Goal: Task Accomplishment & Management: Manage account settings

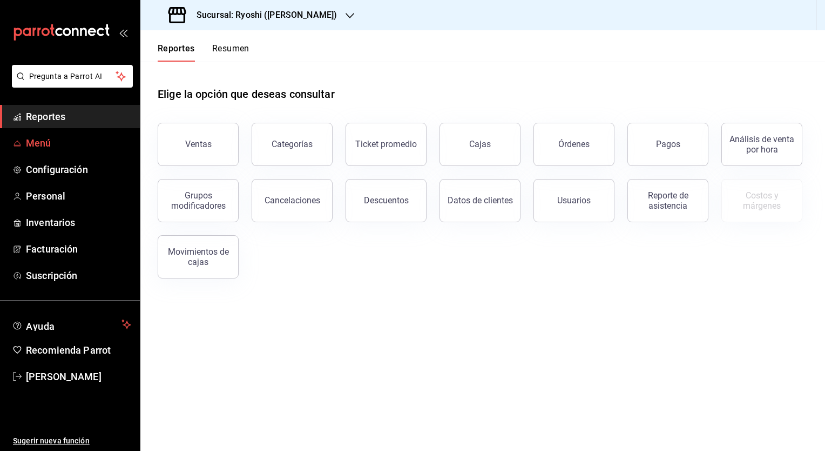
click at [52, 140] on span "Menú" at bounding box center [78, 143] width 105 height 15
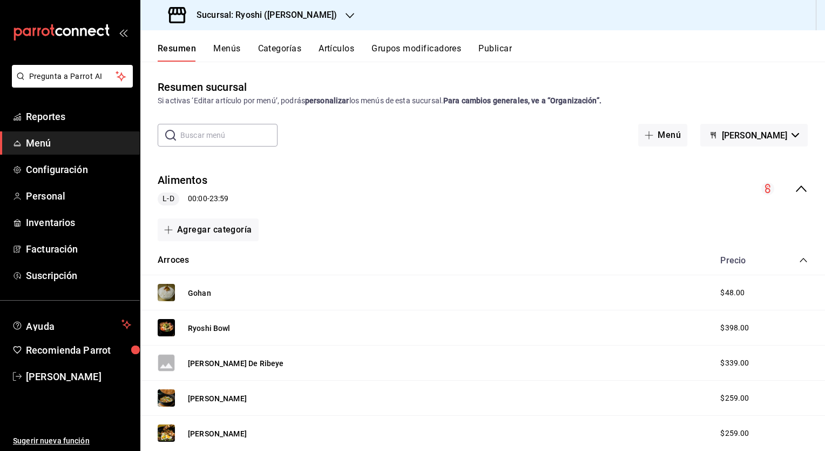
click at [346, 10] on div at bounding box center [350, 15] width 9 height 11
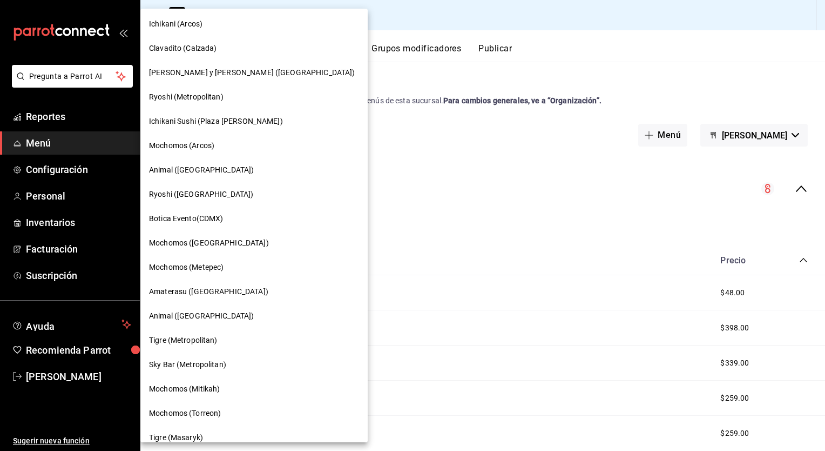
scroll to position [57, 0]
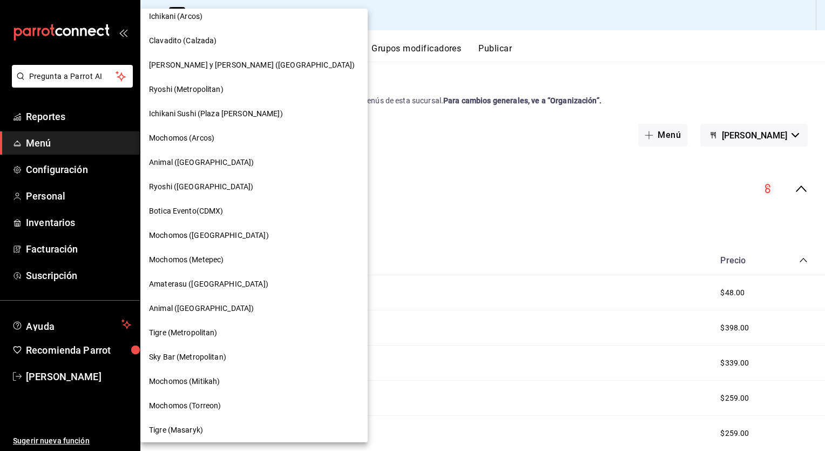
click at [380, 232] on div at bounding box center [412, 225] width 825 height 451
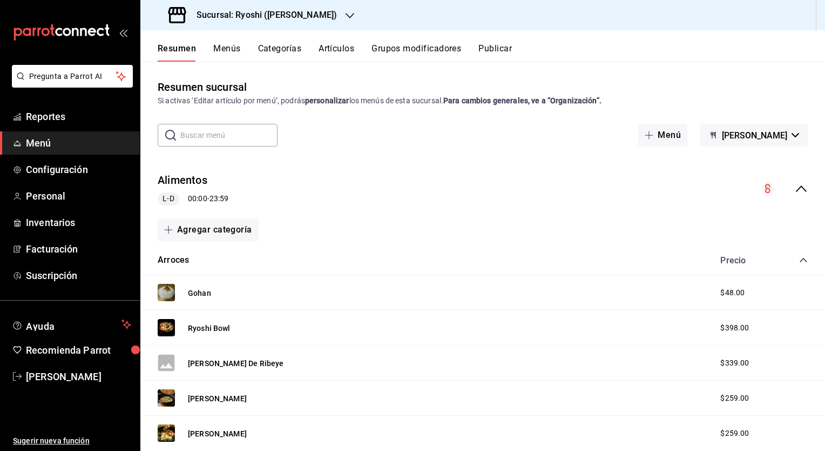
click at [800, 259] on icon "collapse-category-row" at bounding box center [804, 260] width 9 height 9
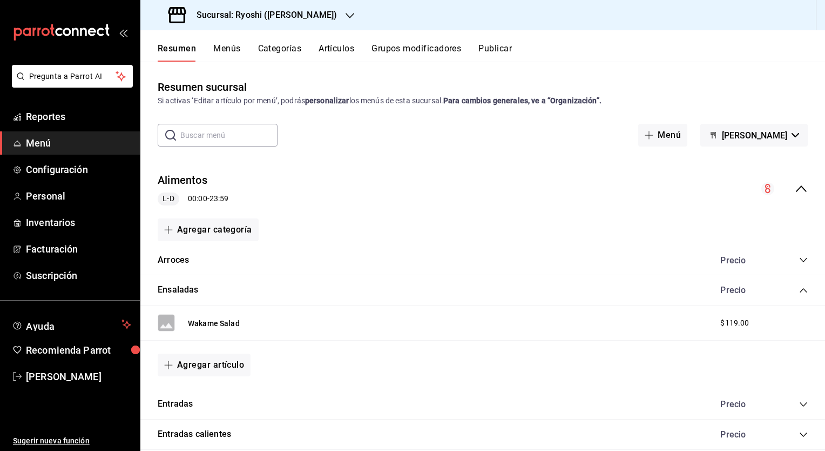
click at [800, 293] on icon "collapse-category-row" at bounding box center [804, 290] width 9 height 9
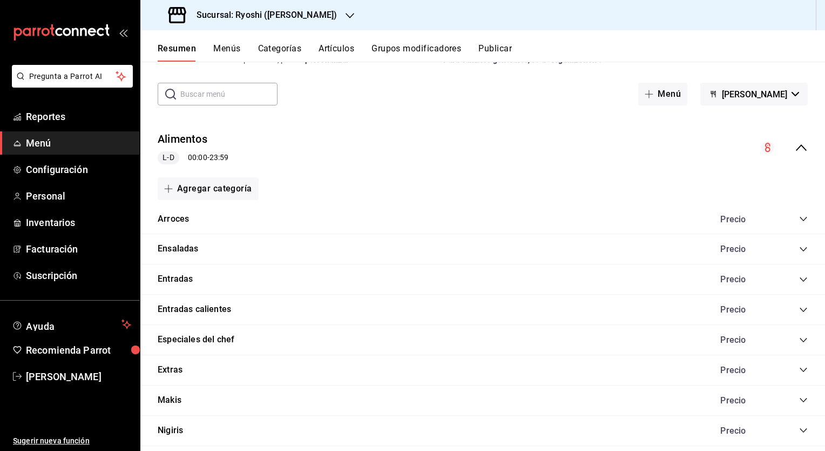
scroll to position [0, 0]
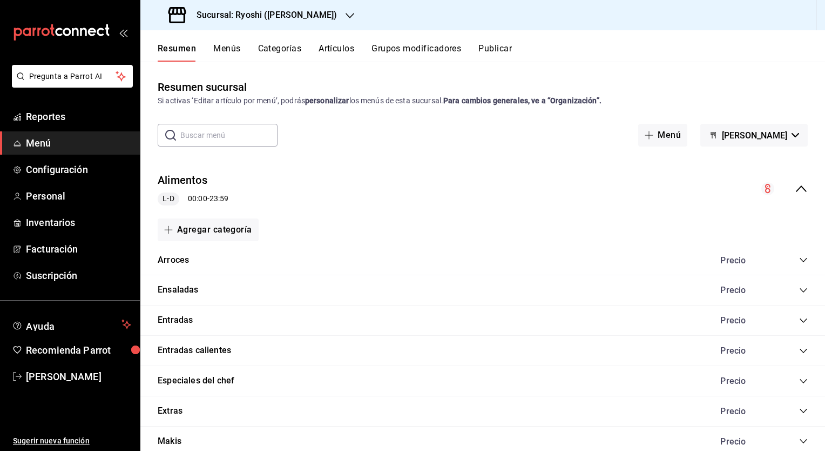
click at [223, 15] on h3 "Sucursal: Ryoshi ([PERSON_NAME])" at bounding box center [262, 15] width 149 height 13
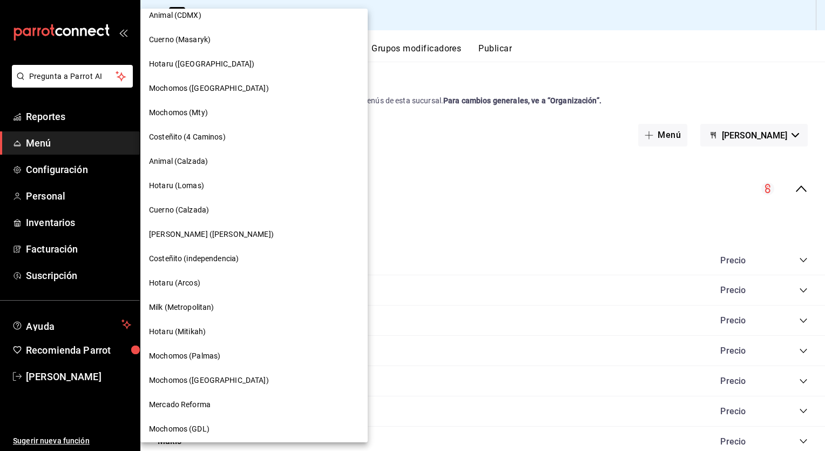
scroll to position [497, 0]
click at [203, 374] on span "Mochomos ([GEOGRAPHIC_DATA])" at bounding box center [209, 378] width 120 height 11
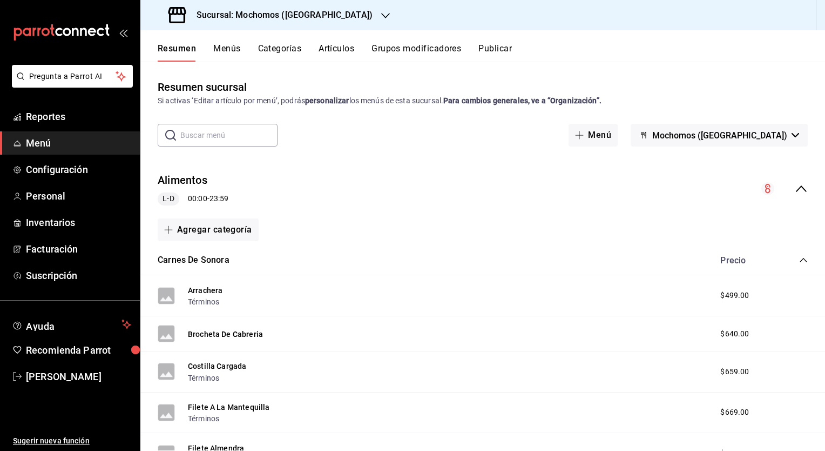
click at [232, 44] on button "Menús" at bounding box center [226, 52] width 27 height 18
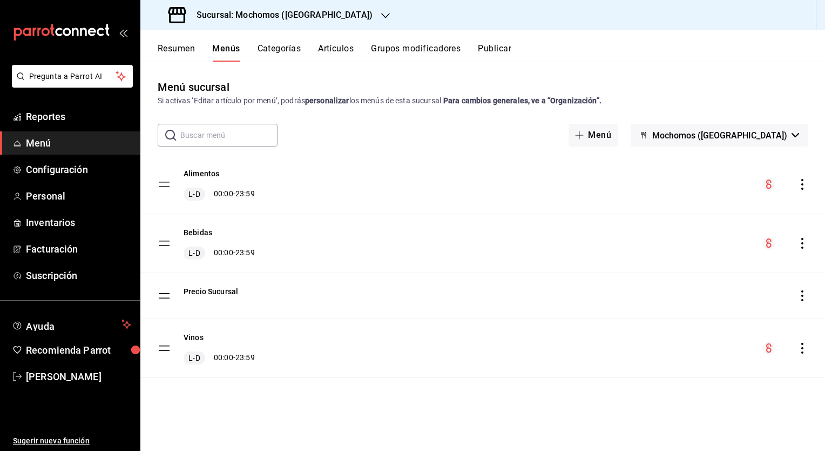
click at [802, 187] on icon "actions" at bounding box center [802, 184] width 11 height 11
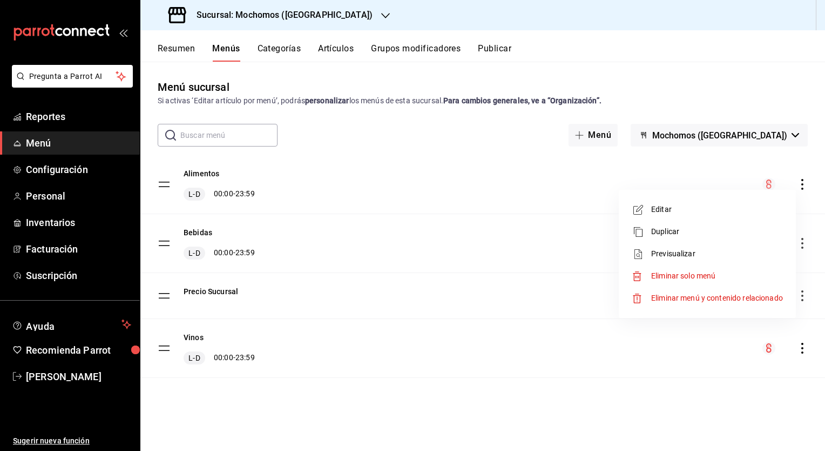
click at [696, 250] on span "Previsualizar" at bounding box center [718, 253] width 132 height 11
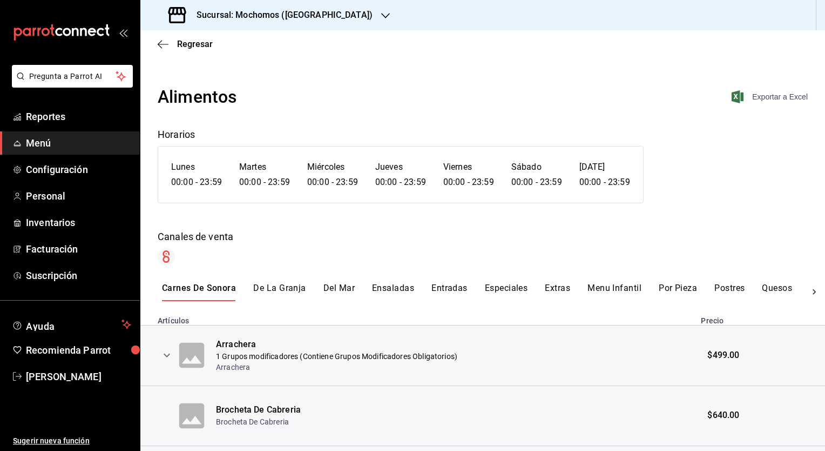
click at [755, 98] on span "Exportar a Excel" at bounding box center [771, 96] width 74 height 13
click at [200, 46] on span "Regresar" at bounding box center [195, 44] width 36 height 10
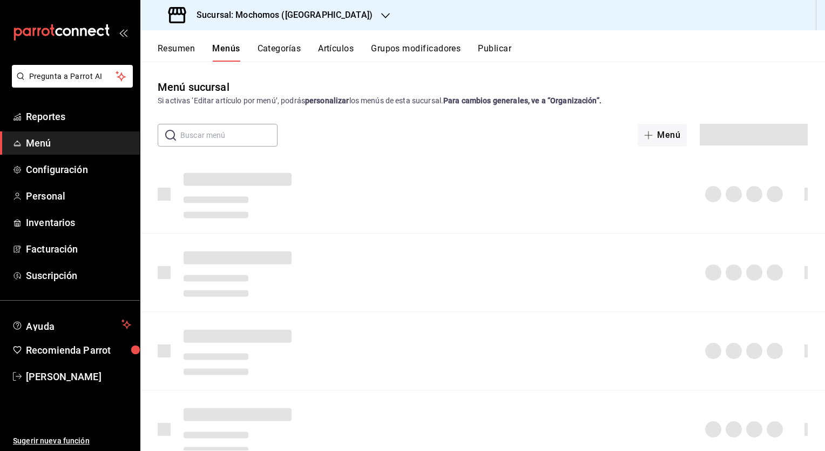
click at [336, 48] on button "Artículos" at bounding box center [336, 52] width 36 height 18
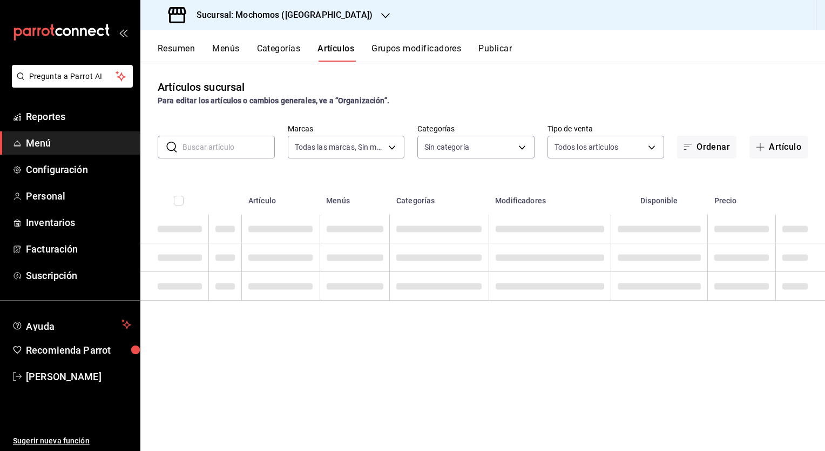
type input "562d5b5b-21a2-4ace-a941-66278f4a6c49"
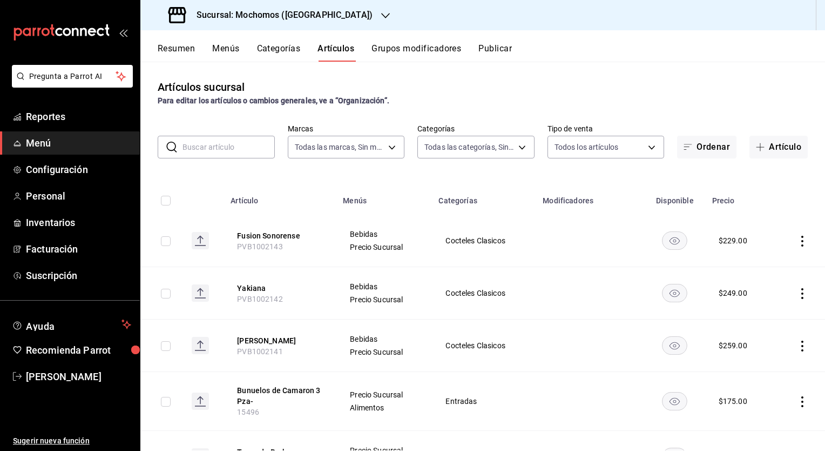
type input "2d195258-a112-483e-9c41-0e6351594330,d48f3e9a-3ab1-4b8f-8ab3-d3938f1810f2,a94d4…"
click at [223, 145] on input "text" at bounding box center [229, 147] width 92 height 22
paste input "Chiles Rellenos"
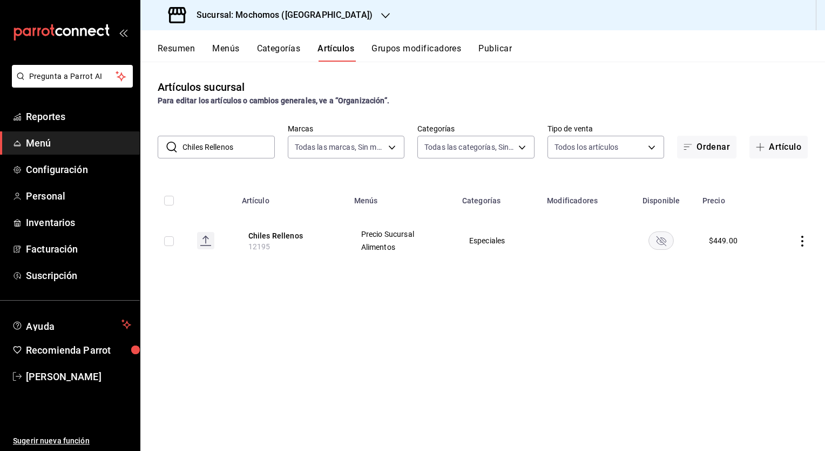
type input "Chiles Rellenos"
click at [260, 234] on button "Chiles Rellenos" at bounding box center [292, 235] width 86 height 11
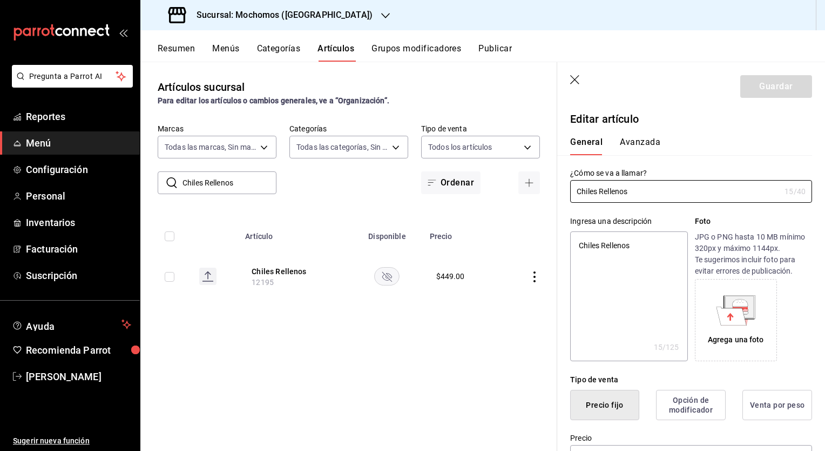
type textarea "x"
type input "$449.00"
click at [575, 193] on input "Chiles Rellenos" at bounding box center [675, 191] width 210 height 22
type input "IChiles Rellenos"
type textarea "x"
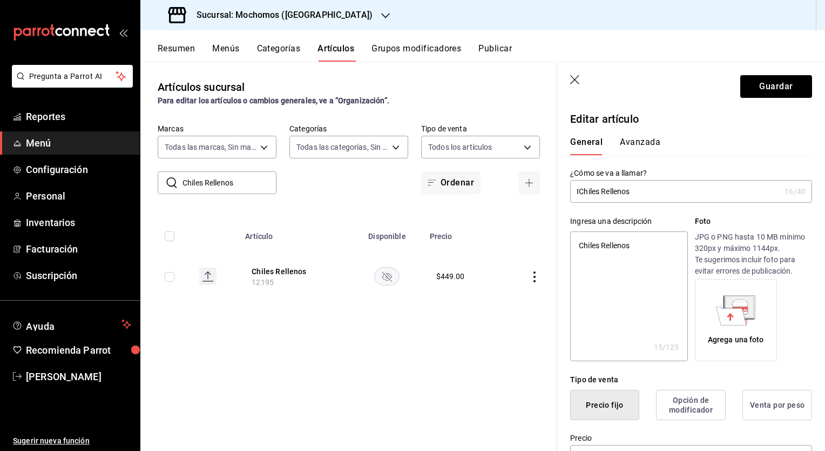
type input "InChiles Rellenos"
type textarea "x"
type input "InaChiles Rellenos"
type textarea "x"
type input "InacChiles Rellenos"
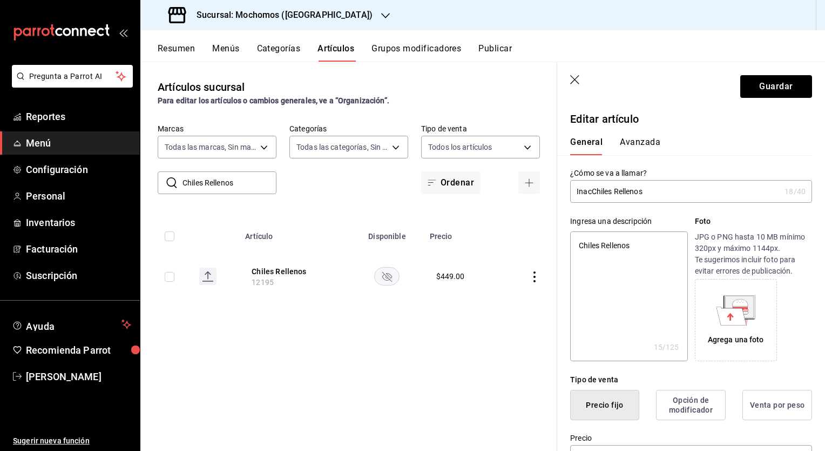
type textarea "x"
type input "InactChiles Rellenos"
type textarea "x"
type input "Inact Chiles Rellenos"
type textarea "x"
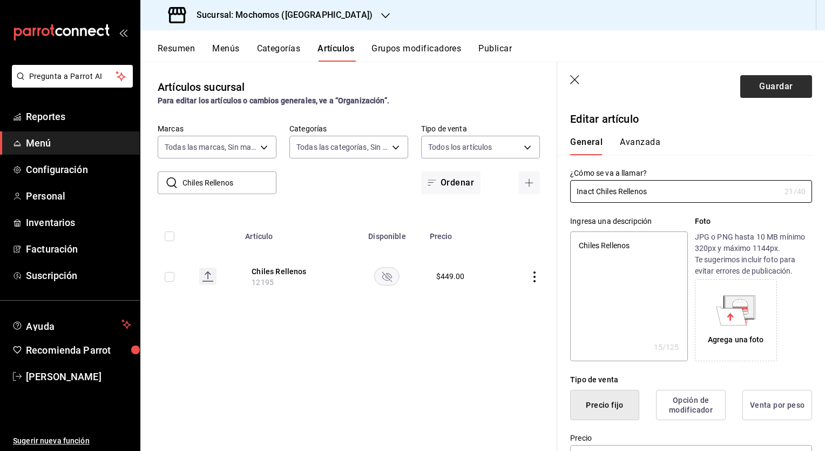
type input "Inact Chiles Rellenos"
click at [751, 85] on button "Guardar" at bounding box center [777, 86] width 72 height 23
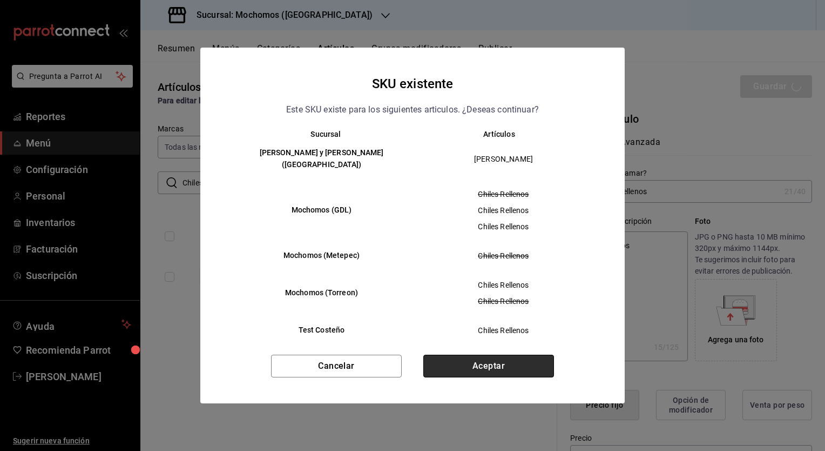
click at [478, 362] on button "Aceptar" at bounding box center [489, 365] width 131 height 23
type textarea "x"
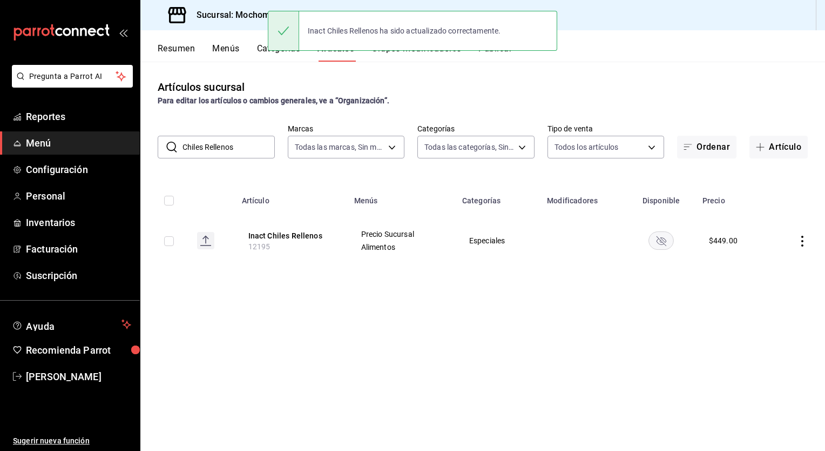
click at [241, 153] on input "Chiles Rellenos" at bounding box center [229, 147] width 92 height 22
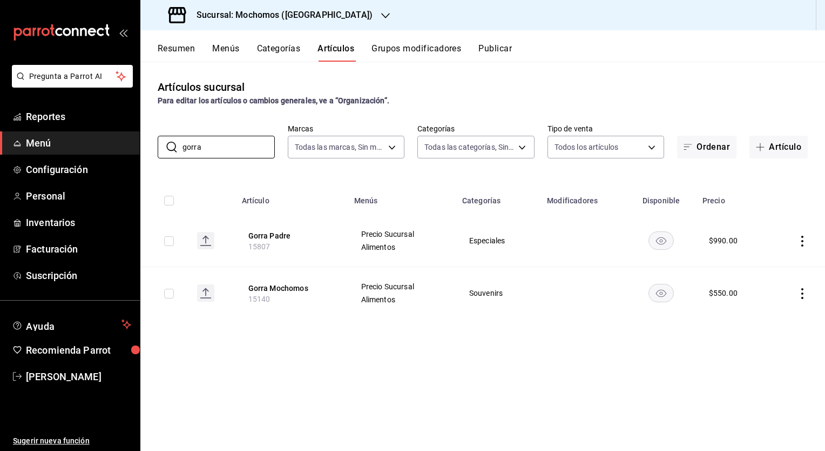
type input "gorra"
click at [656, 244] on rect "availability-product" at bounding box center [661, 240] width 25 height 18
click at [282, 40] on div "Resumen Menús Categorías Artículos Grupos modificadores Publicar" at bounding box center [482, 45] width 685 height 31
click at [282, 44] on button "Categorías" at bounding box center [279, 52] width 44 height 18
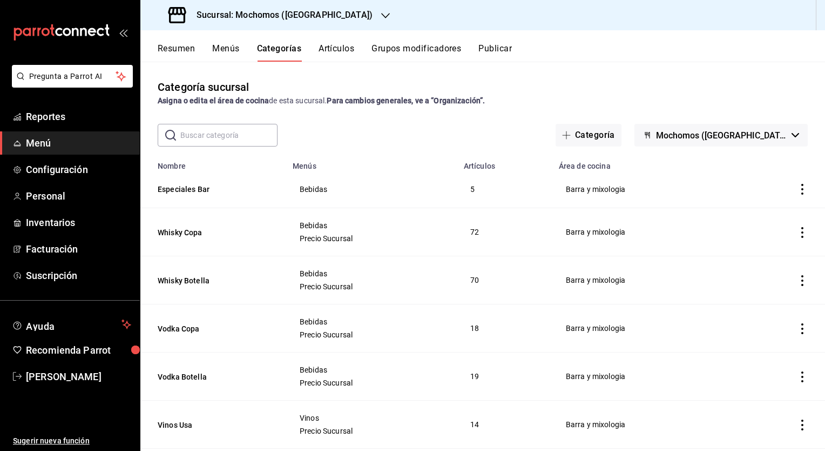
click at [236, 137] on input "text" at bounding box center [228, 135] width 97 height 22
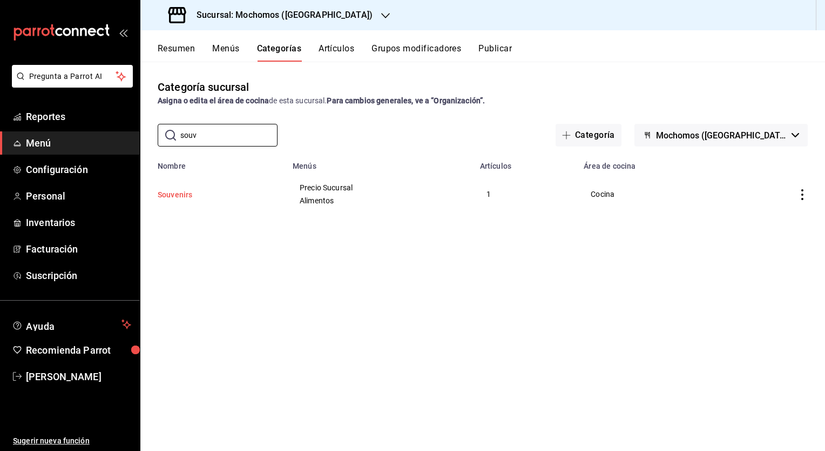
type input "souv"
click at [181, 195] on button "Souvenirs" at bounding box center [212, 194] width 108 height 11
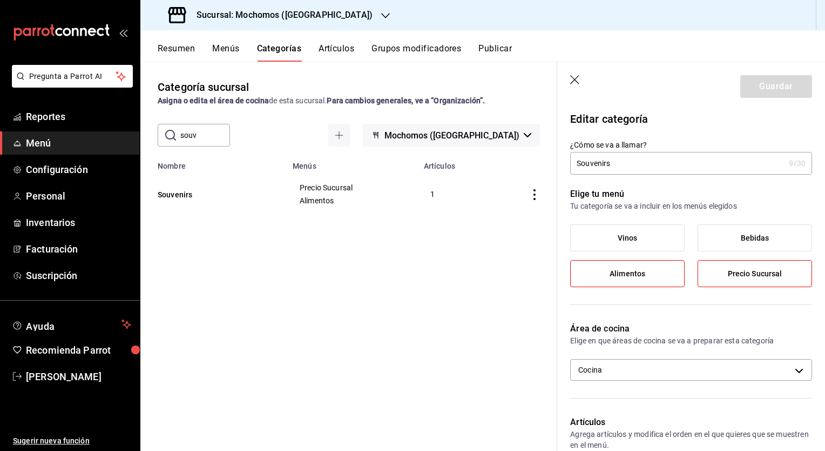
drag, startPoint x: 651, startPoint y: 289, endPoint x: 647, endPoint y: 314, distance: 25.8
click at [647, 314] on div "Área de cocina Elige en que áreas de cocina se va a preparar esta categoría Coc…" at bounding box center [685, 355] width 255 height 93
click at [627, 285] on label "Alimentos" at bounding box center [627, 273] width 113 height 26
click at [0, 0] on input "Alimentos" at bounding box center [0, 0] width 0 height 0
click at [627, 244] on label "Vinos" at bounding box center [627, 238] width 113 height 26
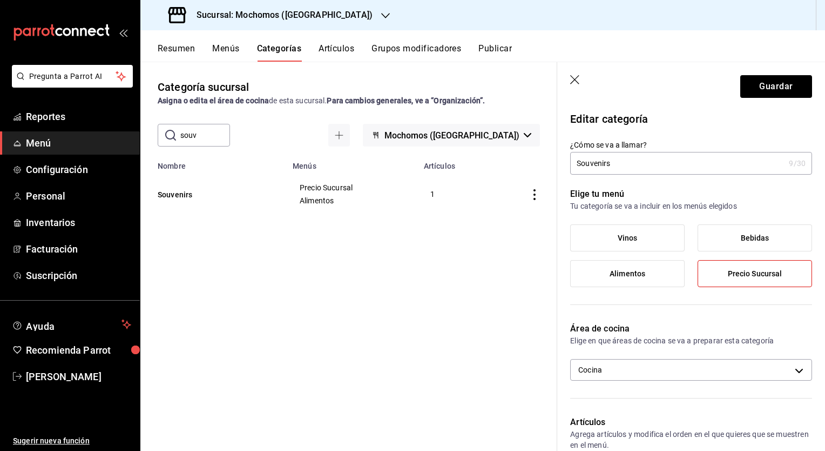
click at [0, 0] on input "Vinos" at bounding box center [0, 0] width 0 height 0
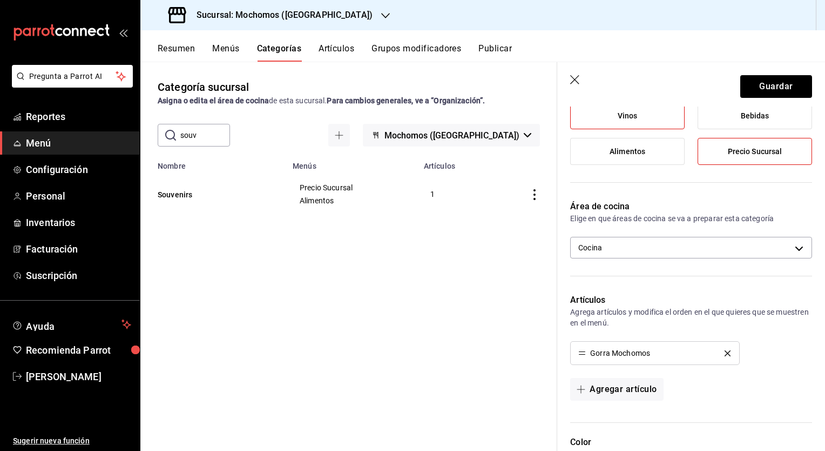
scroll to position [121, 0]
click at [674, 243] on body "Pregunta a Parrot AI Reportes Menú Configuración Personal Inventarios Facturaci…" at bounding box center [412, 225] width 825 height 451
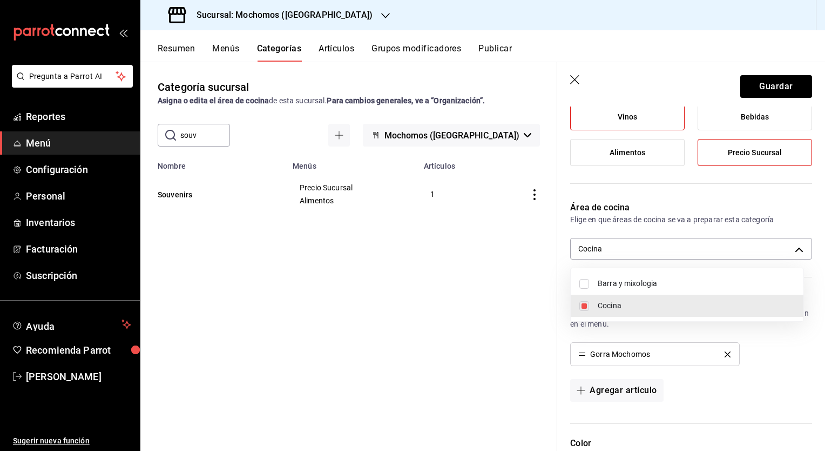
click at [661, 196] on div at bounding box center [412, 225] width 825 height 451
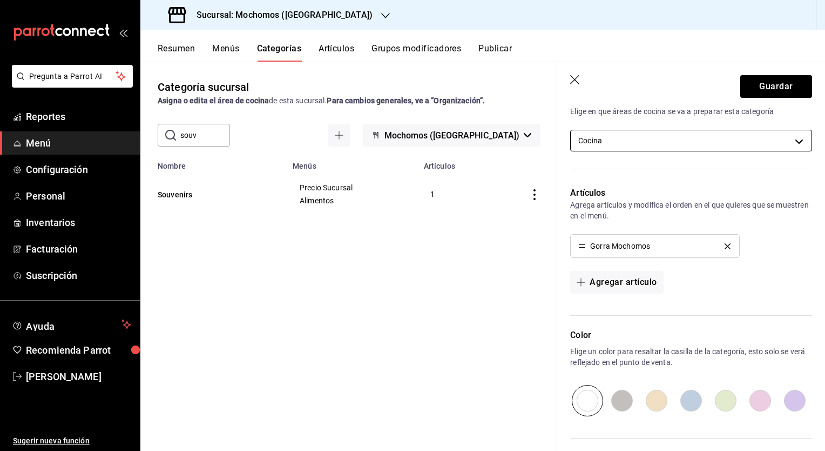
scroll to position [0, 0]
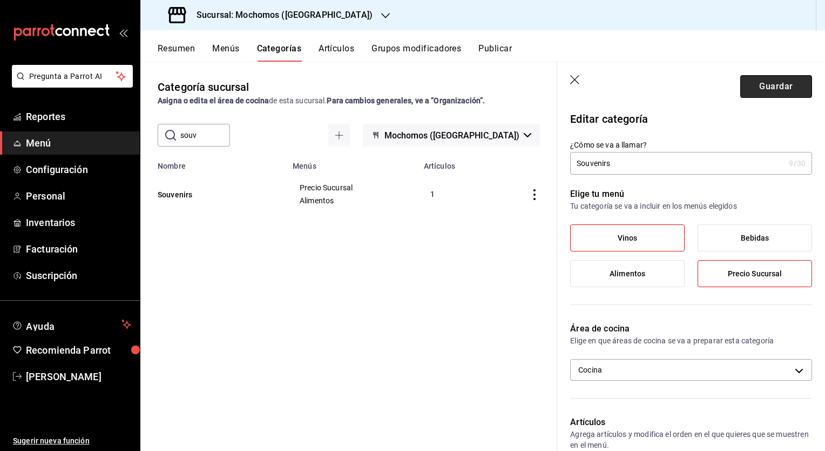
click at [757, 86] on button "Guardar" at bounding box center [777, 86] width 72 height 23
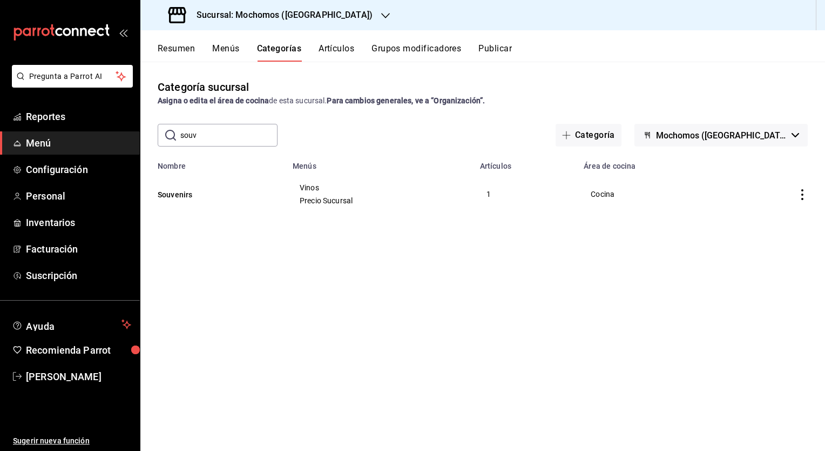
click at [339, 50] on button "Artículos" at bounding box center [337, 52] width 36 height 18
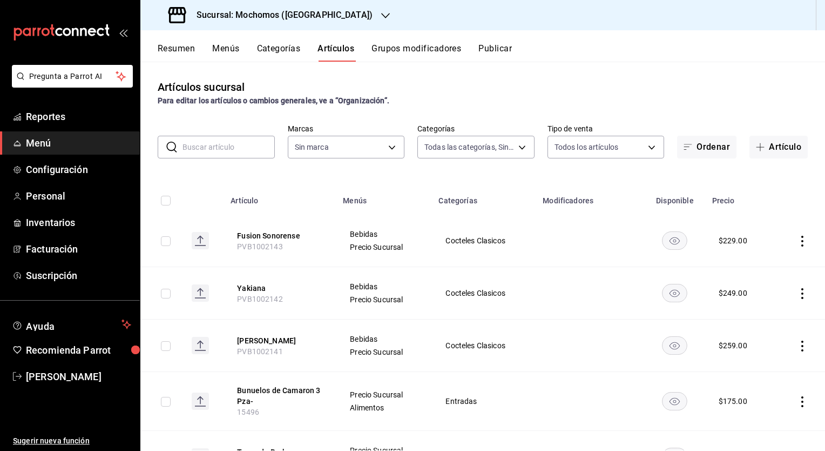
type input "2d195258-a112-483e-9c41-0e6351594330,d48f3e9a-3ab1-4b8f-8ab3-d3938f1810f2,a94d4…"
type input "562d5b5b-21a2-4ace-a941-66278f4a6c49"
click at [238, 143] on input "text" at bounding box center [229, 147] width 92 height 22
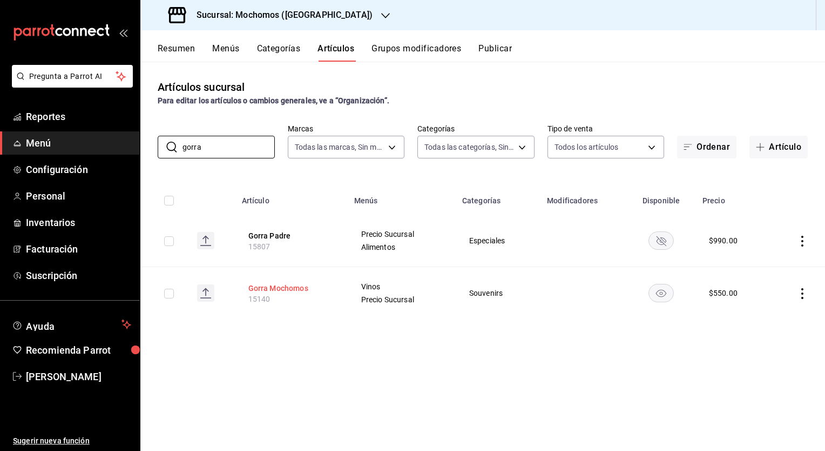
type input "gorra"
click at [284, 291] on button "Gorra Mochomos" at bounding box center [292, 288] width 86 height 11
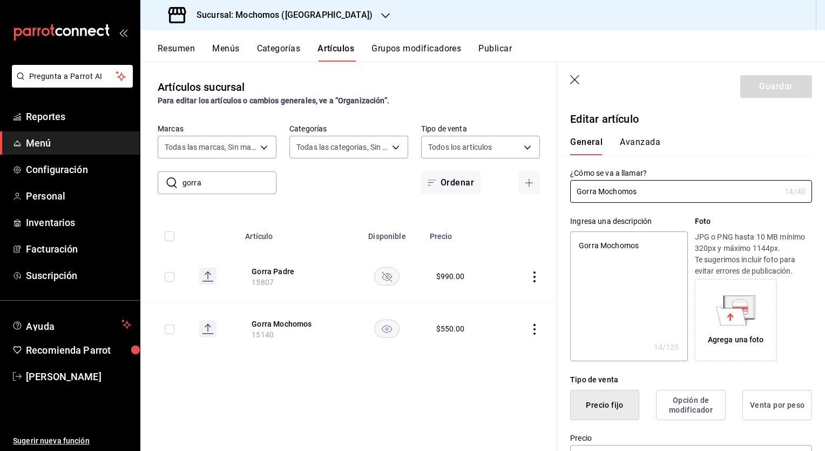
type textarea "x"
type input "$550.00"
click at [574, 84] on icon "button" at bounding box center [575, 80] width 11 height 11
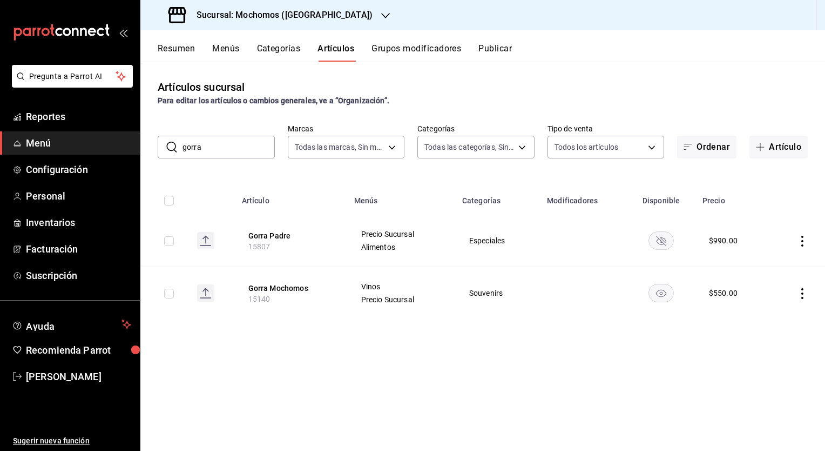
click at [169, 294] on input "checkbox" at bounding box center [169, 293] width 10 height 10
checkbox input "true"
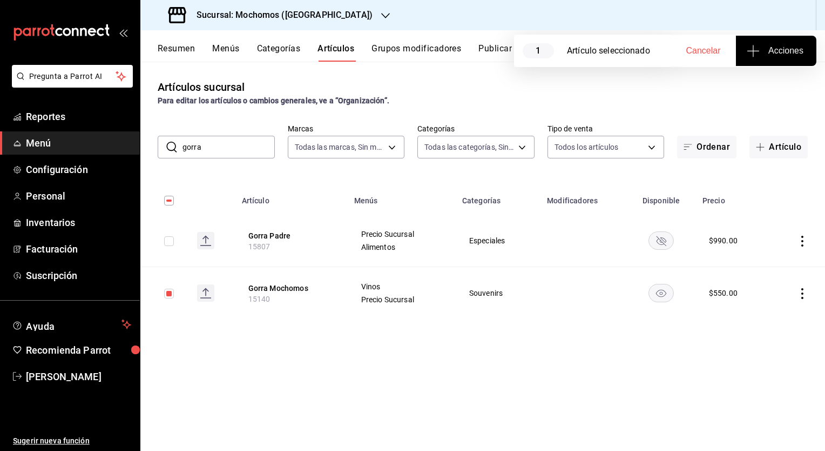
click at [769, 59] on button "Acciones" at bounding box center [776, 51] width 80 height 30
click at [755, 91] on li "Agregar tipo" at bounding box center [776, 84] width 81 height 29
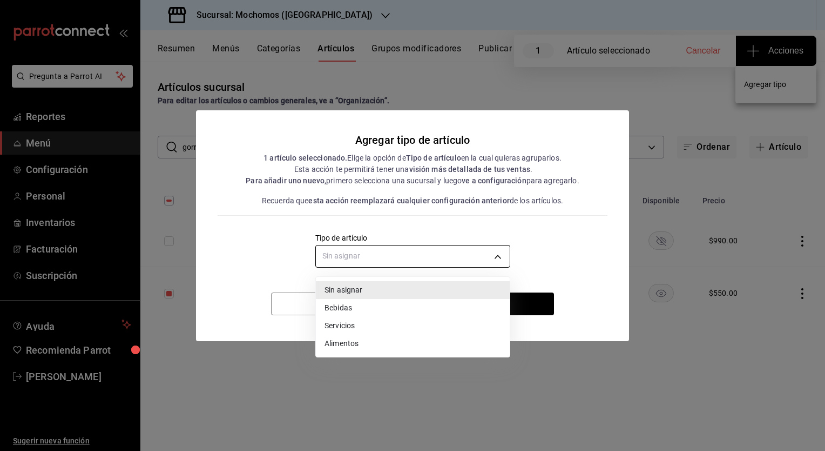
click at [493, 256] on body "Pregunta a Parrot AI Reportes Menú Configuración Personal Inventarios Facturaci…" at bounding box center [412, 225] width 825 height 451
click at [376, 330] on li "Servicios" at bounding box center [413, 326] width 194 height 18
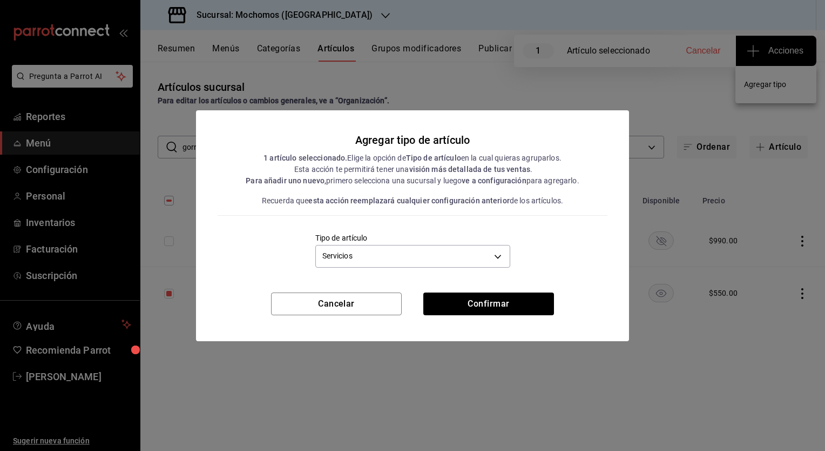
click at [376, 330] on div "Cancelar Confirmar" at bounding box center [412, 316] width 433 height 49
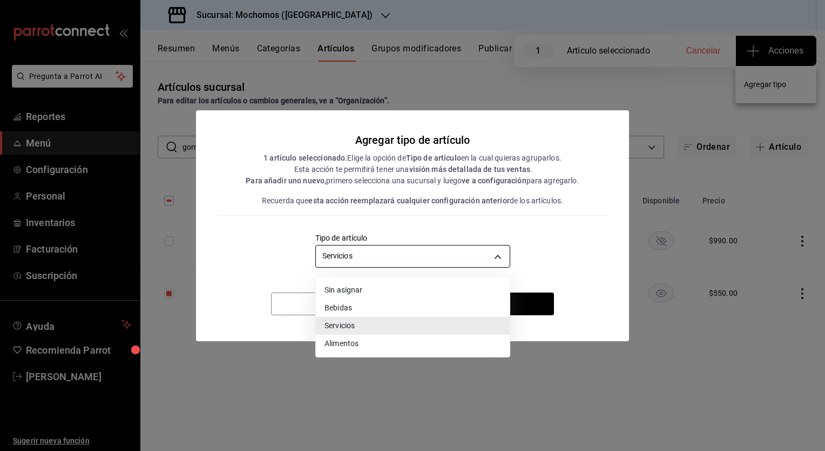
click at [439, 254] on body "Pregunta a Parrot AI Reportes Menú Configuración Personal Inventarios Facturaci…" at bounding box center [412, 225] width 825 height 451
click at [351, 307] on li "Bebidas" at bounding box center [413, 308] width 194 height 18
type input "e2400288-93b0-4d29-8cfc-2898dd229db7"
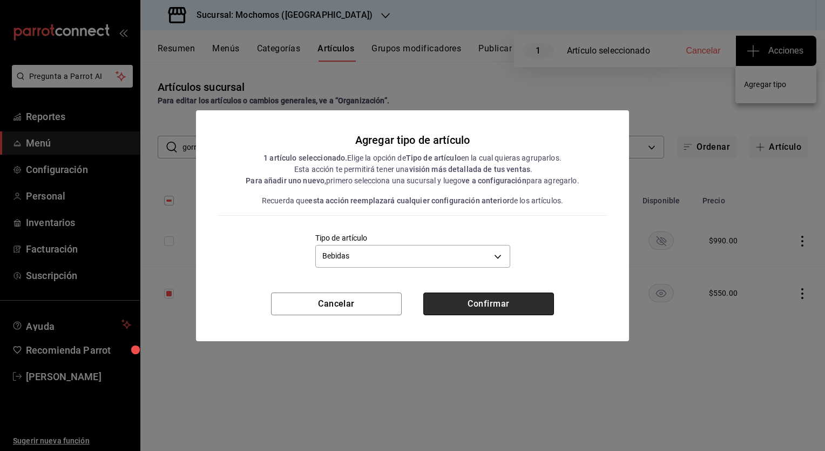
click at [454, 305] on button "Confirmar" at bounding box center [489, 303] width 131 height 23
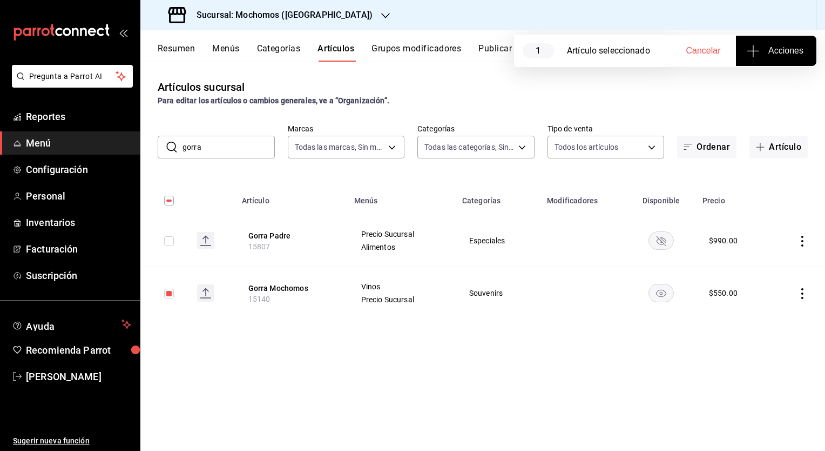
click at [227, 152] on input "gorra" at bounding box center [229, 147] width 92 height 22
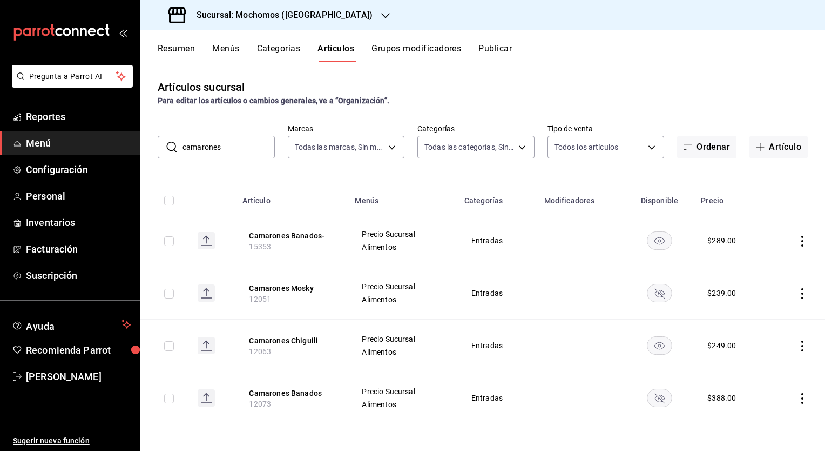
click at [249, 150] on input "camarones" at bounding box center [229, 147] width 92 height 22
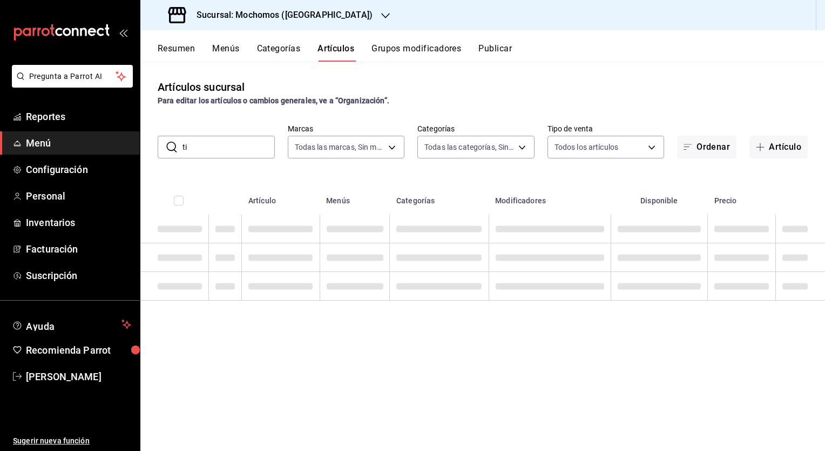
type input "t"
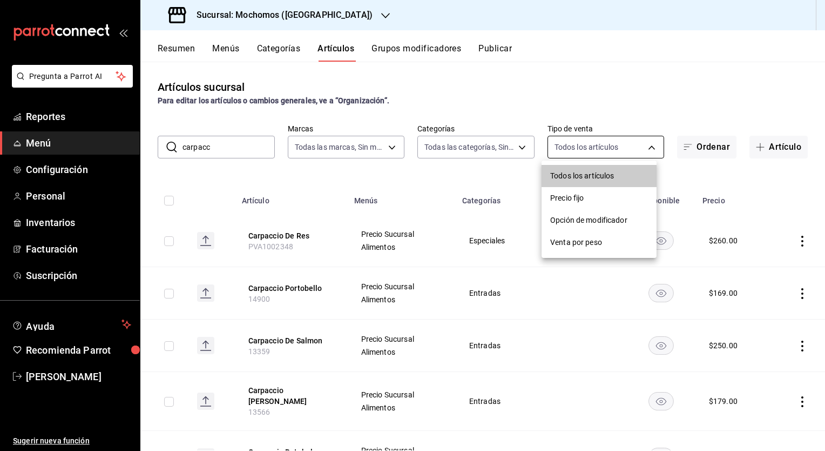
click at [575, 141] on body "Pregunta a Parrot AI Reportes Menú Configuración Personal Inventarios Facturaci…" at bounding box center [412, 225] width 825 height 451
click at [601, 77] on div at bounding box center [412, 225] width 825 height 451
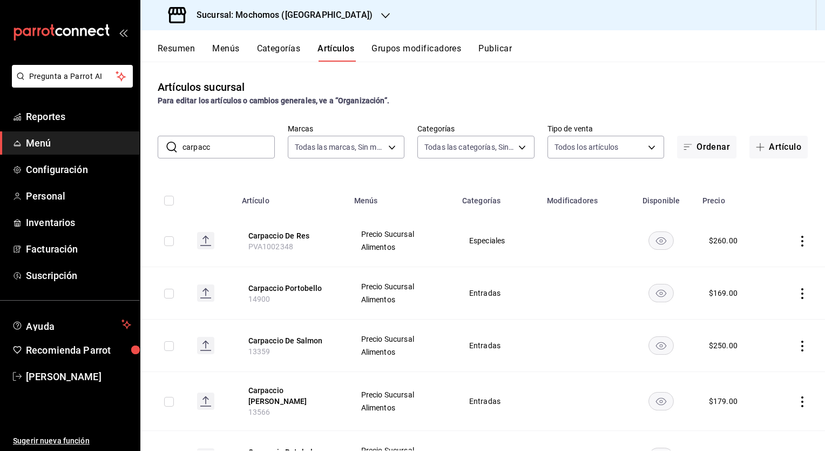
click at [601, 77] on div "Artículos sucursal Para editar los artículos o cambios generales, ve a “Organiz…" at bounding box center [482, 256] width 685 height 388
click at [227, 147] on input "carpacc" at bounding box center [229, 147] width 92 height 22
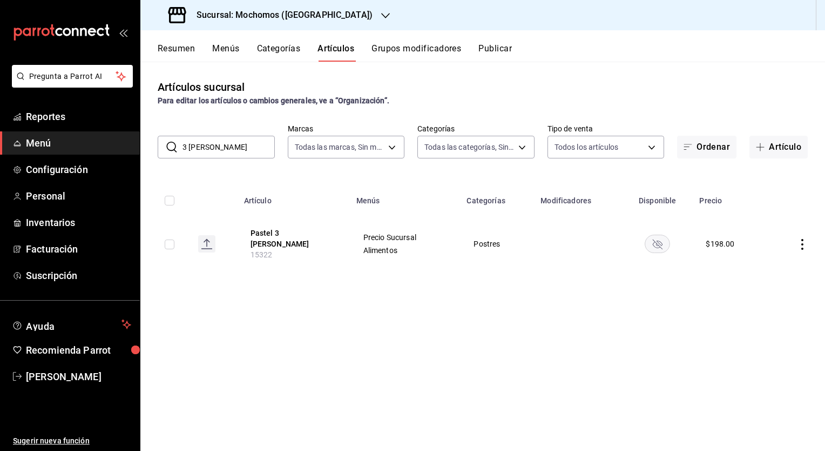
click at [227, 147] on input "3 [PERSON_NAME]" at bounding box center [229, 147] width 92 height 22
paste input "Tostada De Atun Ajonjoli 1 Pz"
type input "Tostada De Atun Ajonjoli 1 Pz"
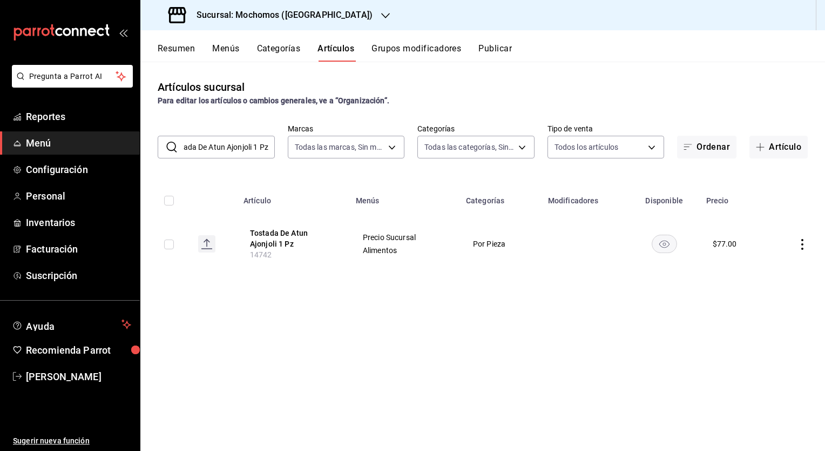
scroll to position [0, 0]
click at [45, 148] on span "Menú" at bounding box center [78, 143] width 105 height 15
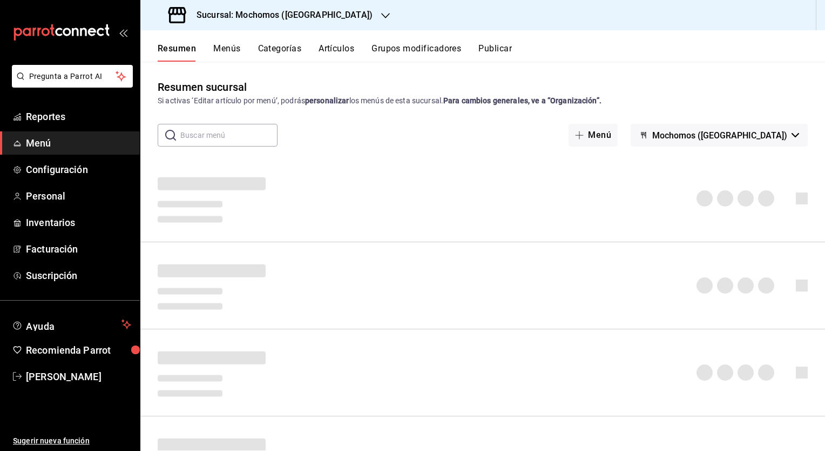
click at [225, 49] on button "Menús" at bounding box center [226, 52] width 27 height 18
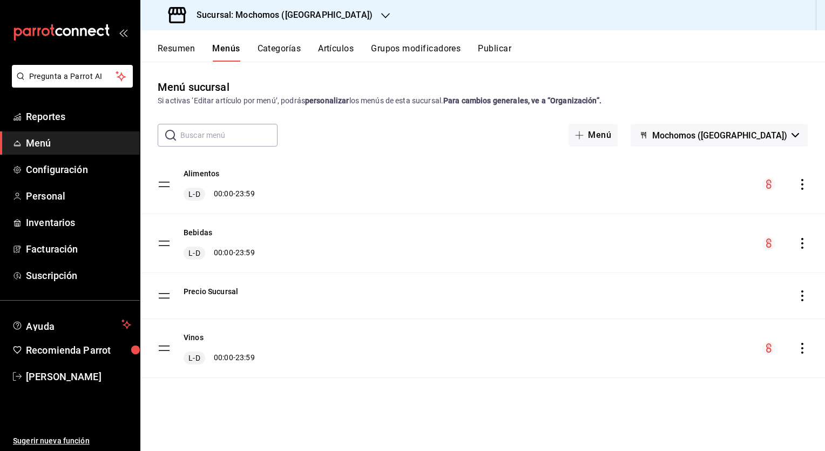
click at [338, 46] on button "Artículos" at bounding box center [336, 52] width 36 height 18
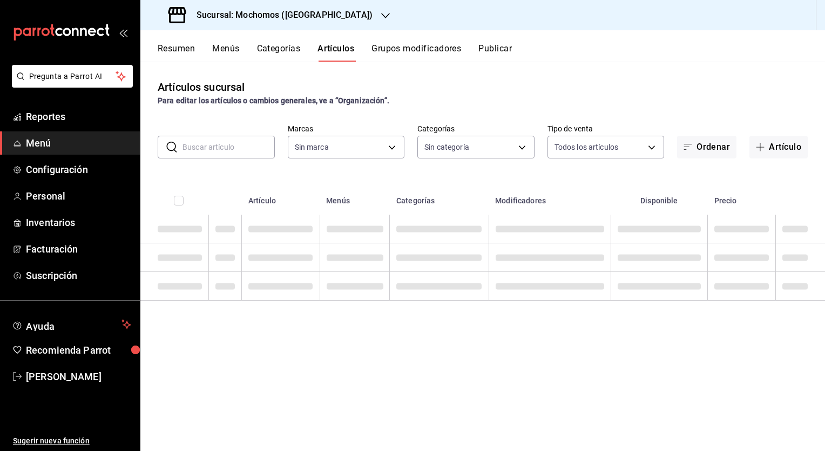
type input "562d5b5b-21a2-4ace-a941-66278f4a6c49"
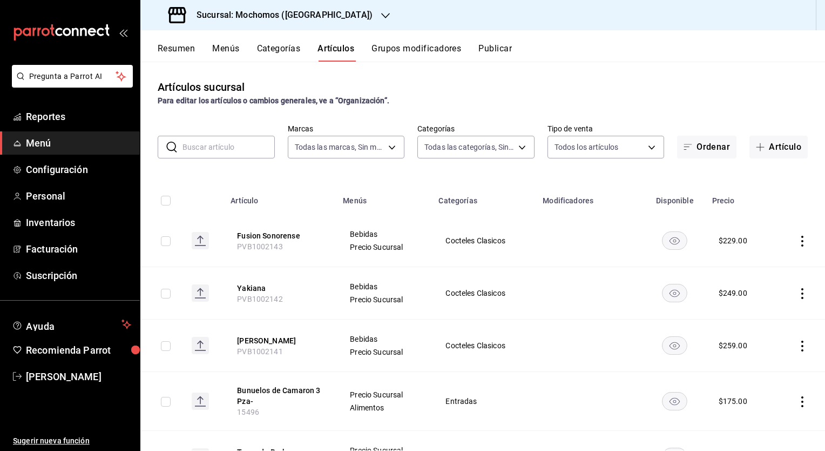
type input "2d195258-a112-483e-9c41-0e6351594330,d48f3e9a-3ab1-4b8f-8ab3-d3938f1810f2,a94d4…"
click at [268, 234] on button "Fusion Sonorense" at bounding box center [280, 235] width 86 height 11
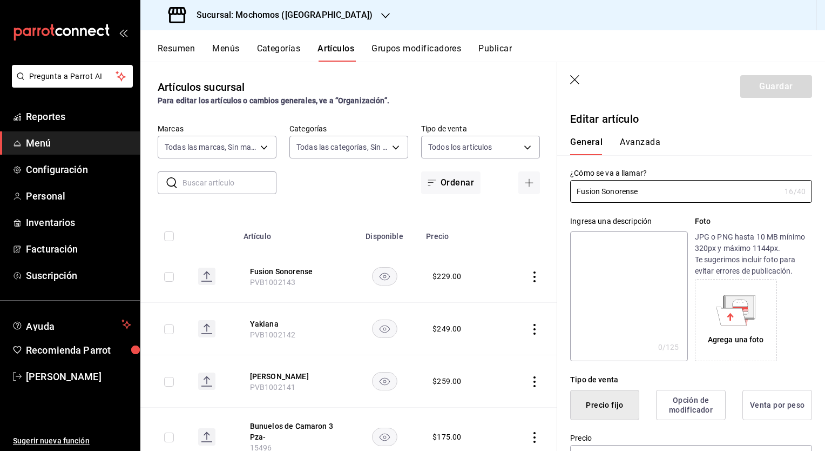
type input "$229.00"
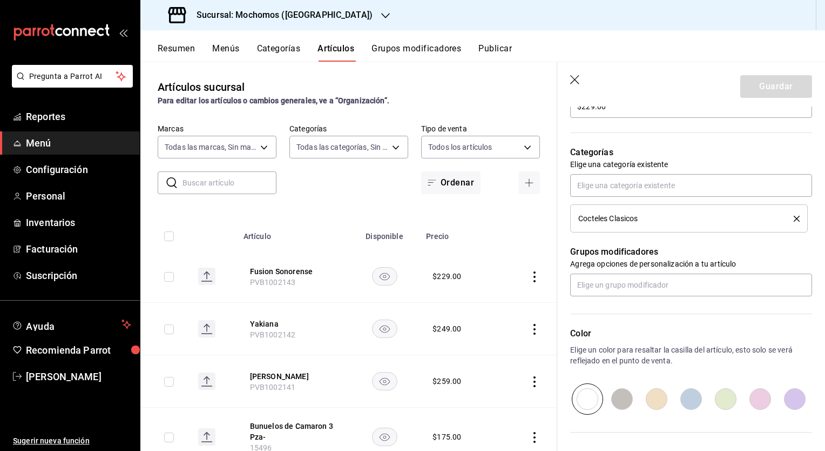
scroll to position [350, 0]
click at [579, 85] on icon "button" at bounding box center [575, 80] width 11 height 11
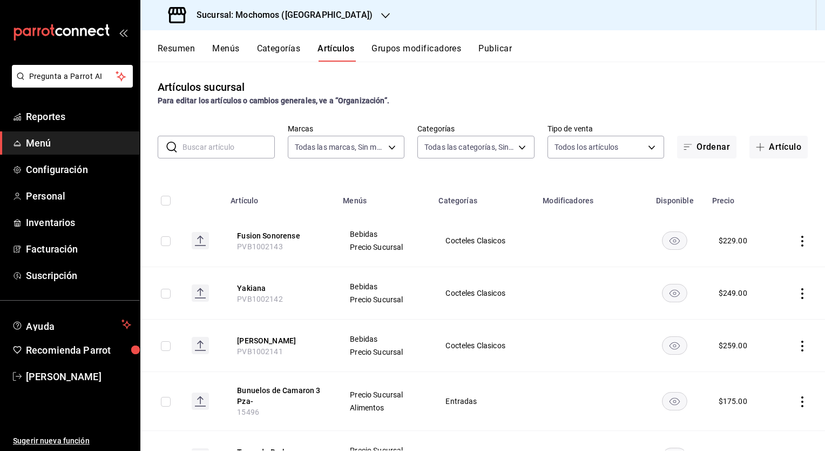
click at [164, 245] on input "checkbox" at bounding box center [166, 241] width 10 height 10
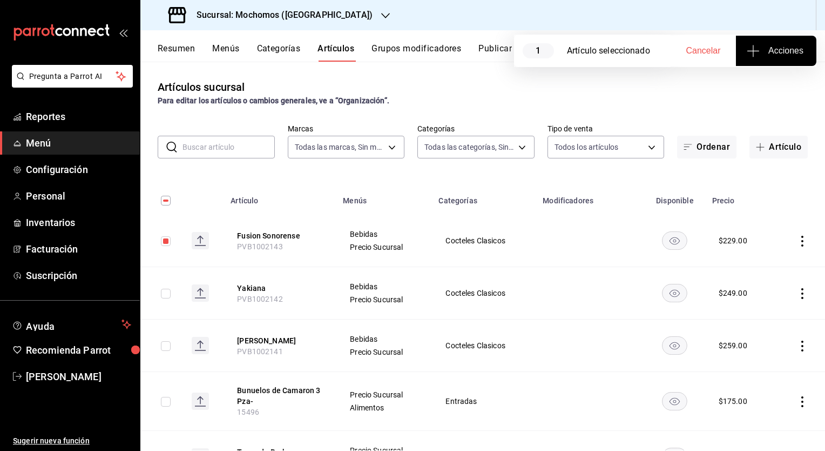
click at [776, 49] on span "Acciones" at bounding box center [776, 50] width 55 height 13
click at [771, 77] on li "Agregar tipo" at bounding box center [776, 84] width 81 height 29
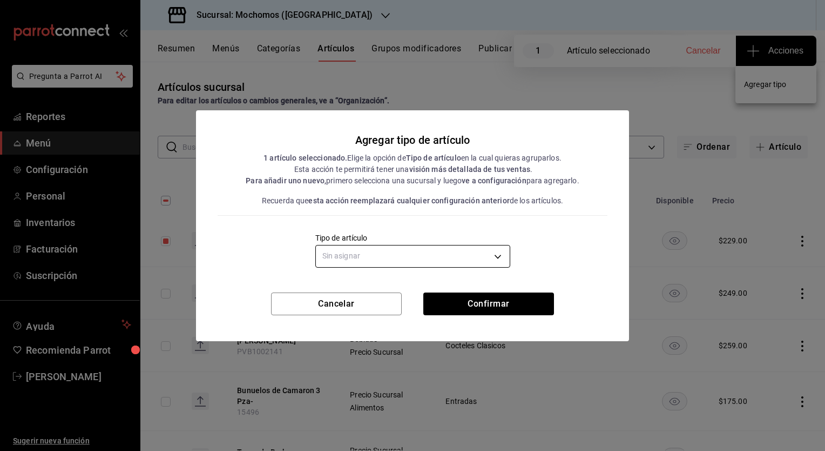
click at [503, 247] on body "Pregunta a Parrot AI Reportes Menú Configuración Personal Inventarios Facturaci…" at bounding box center [412, 225] width 825 height 451
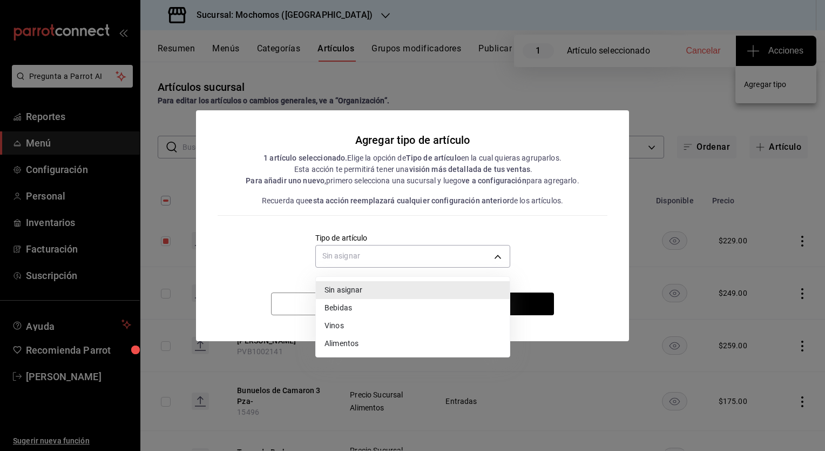
click at [588, 202] on div at bounding box center [412, 225] width 825 height 451
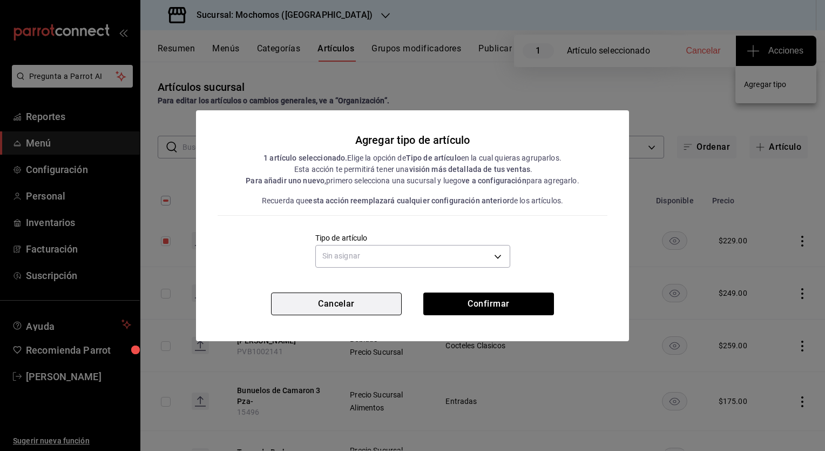
click at [381, 306] on button "Cancelar" at bounding box center [336, 303] width 131 height 23
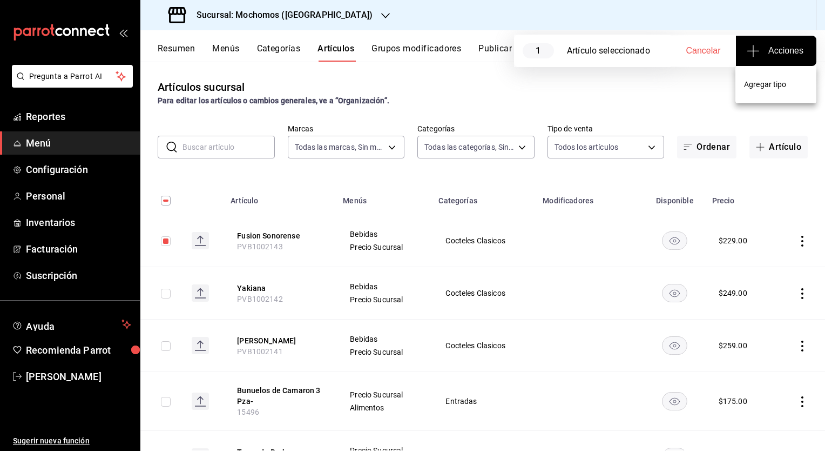
click at [651, 84] on div at bounding box center [412, 225] width 825 height 451
click at [602, 99] on div "Para editar los artículos o cambios generales, ve a “Organización”." at bounding box center [483, 100] width 650 height 11
click at [166, 243] on input "checkbox" at bounding box center [166, 241] width 10 height 10
checkbox input "false"
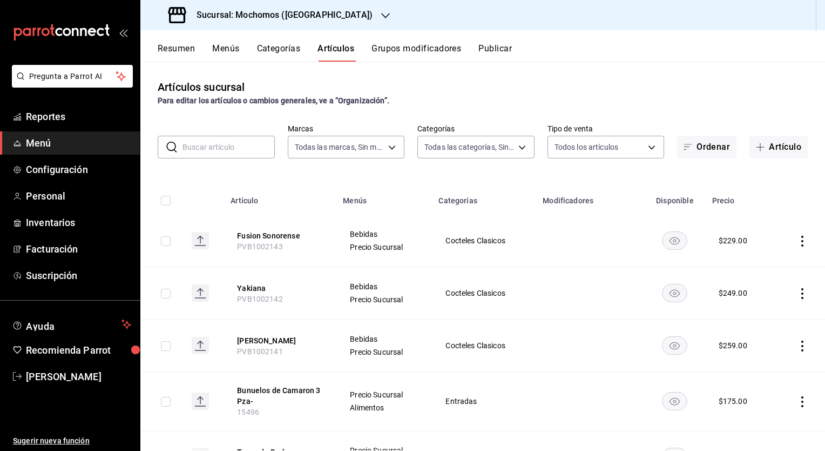
click at [207, 150] on input "text" at bounding box center [229, 147] width 92 height 22
paste input "Prime Rib"
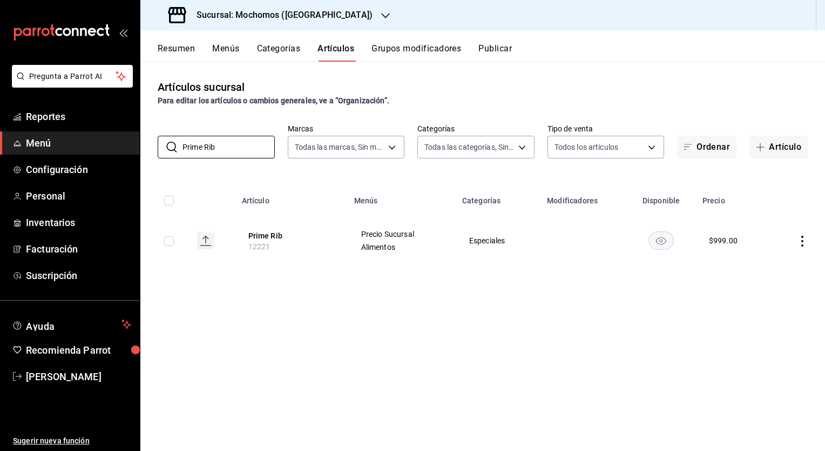
type input "Prime Rib"
